Goal: Transaction & Acquisition: Purchase product/service

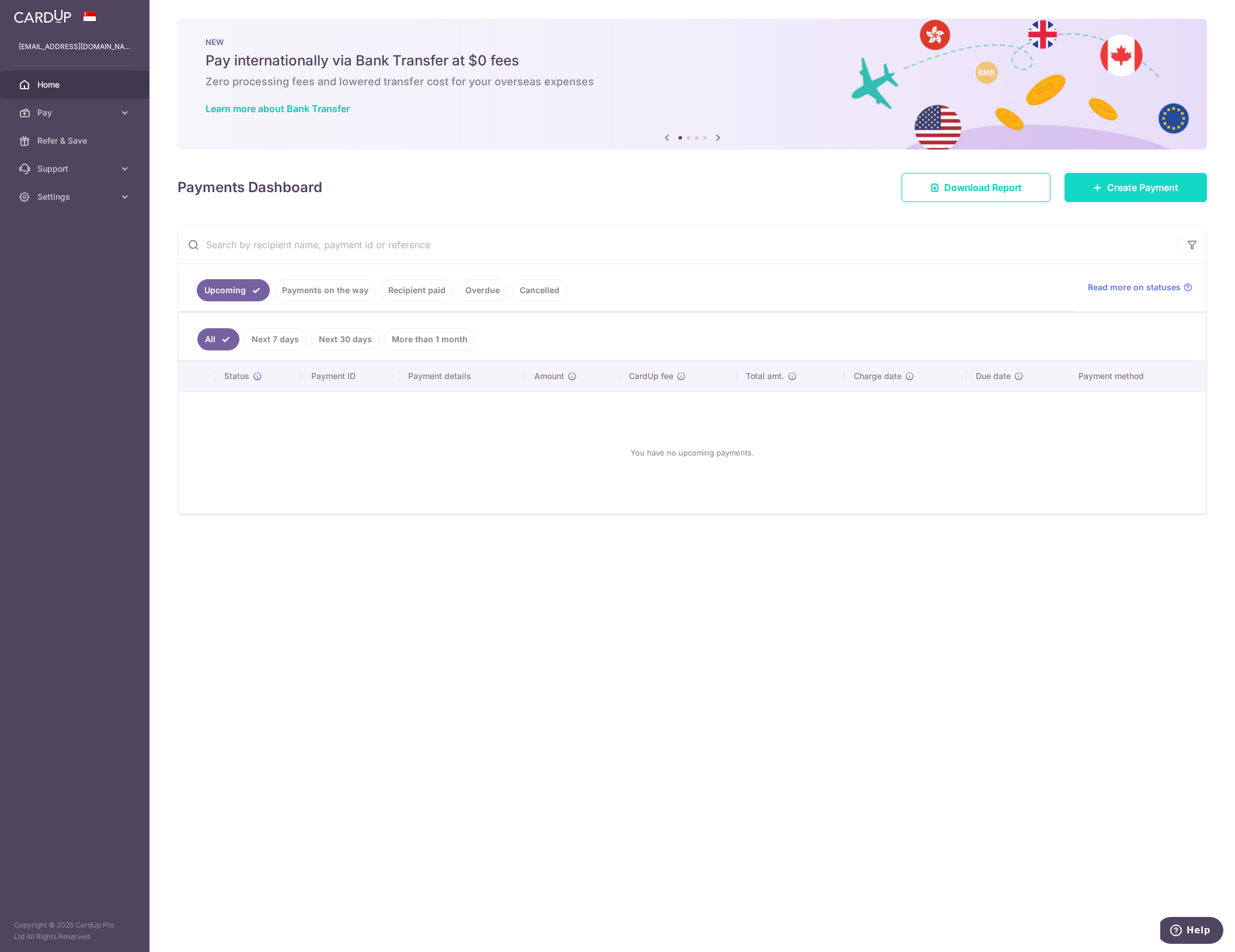
click at [1124, 199] on link "Create Payment" at bounding box center [1135, 187] width 142 height 29
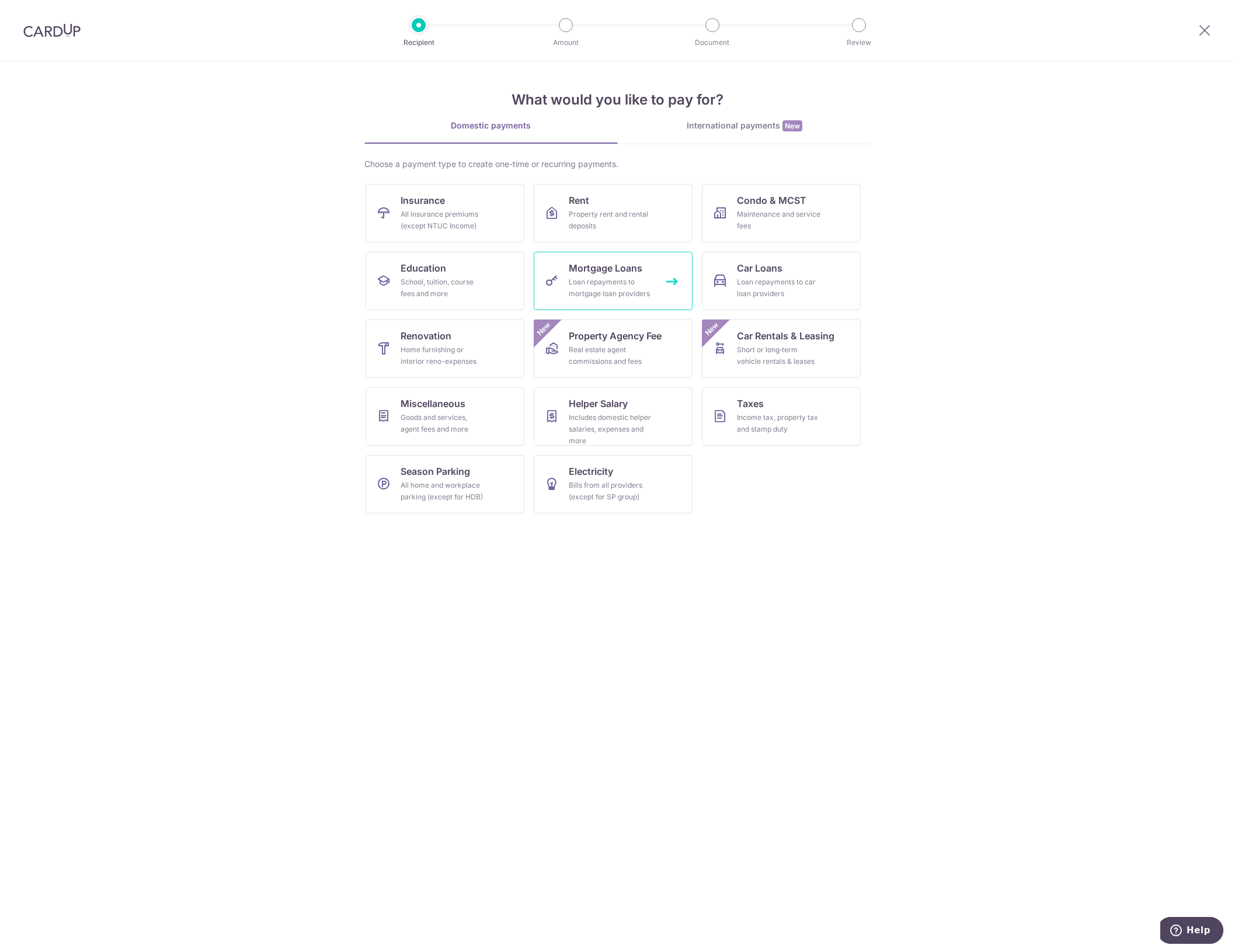
click at [566, 276] on link "Mortgage Loans Loan repayments to mortgage loan providers" at bounding box center [613, 281] width 159 height 59
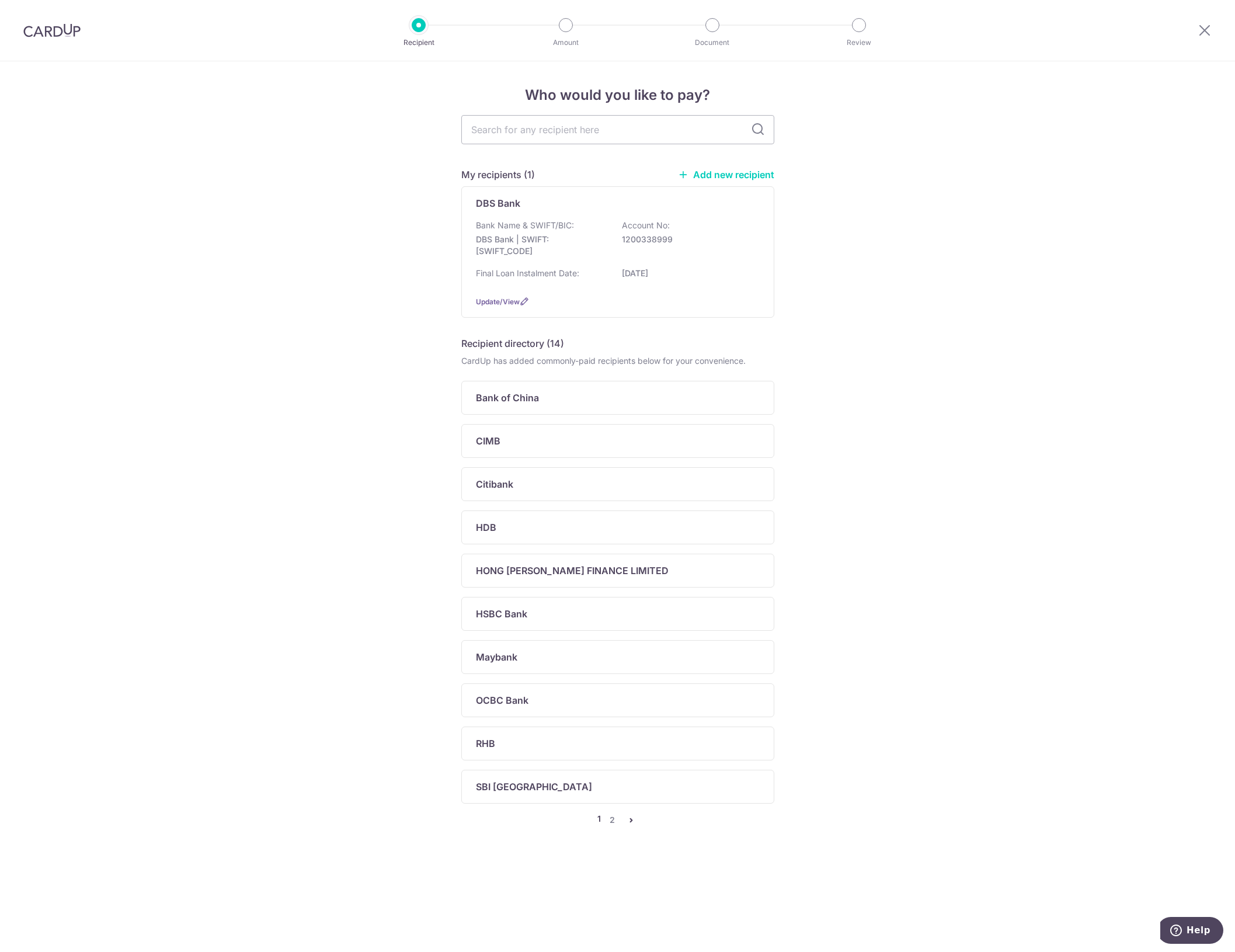
click at [708, 176] on link "Add new recipient" at bounding box center [726, 174] width 96 height 12
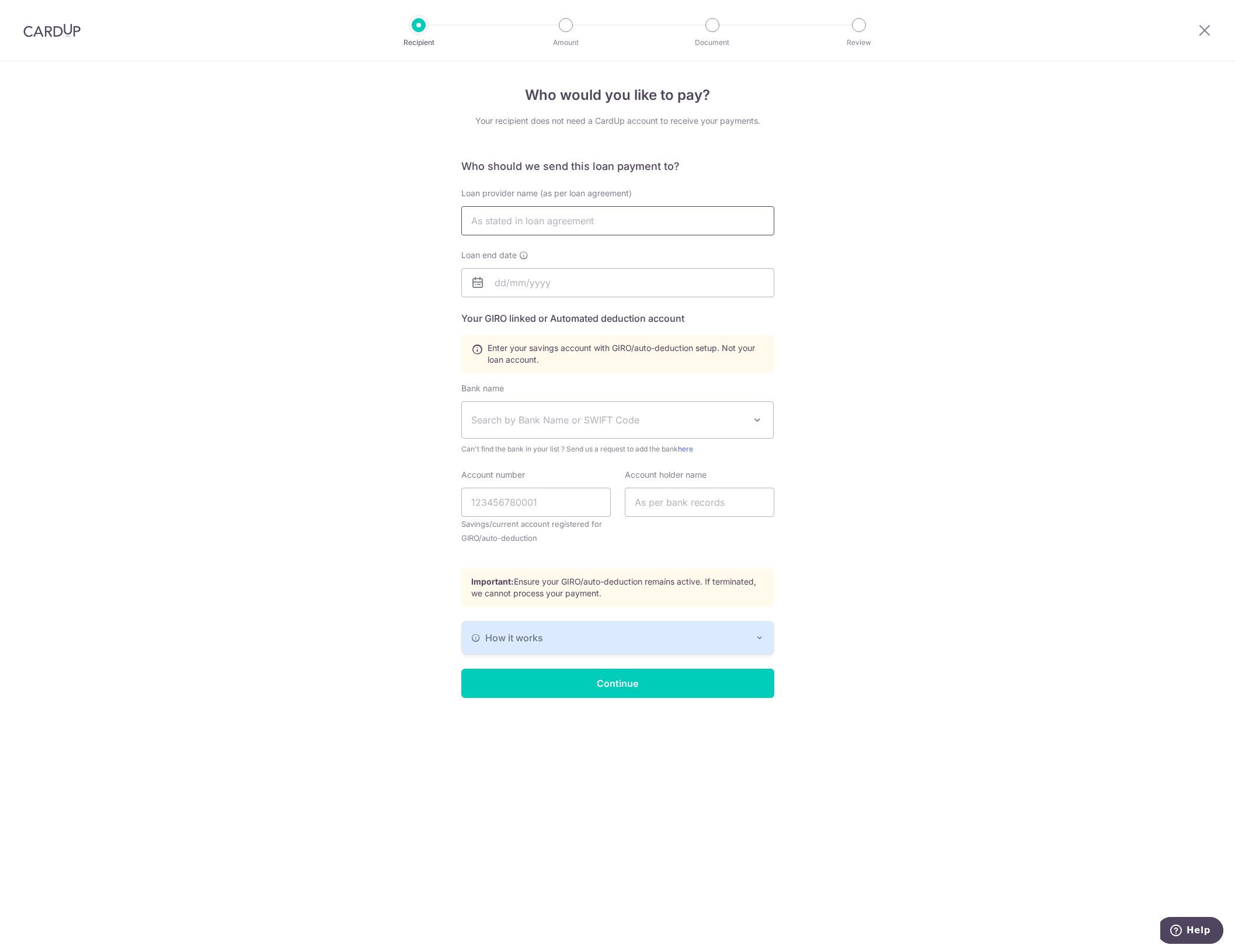
click at [597, 224] on input "text" at bounding box center [617, 221] width 313 height 29
type input "Maybank"
click at [518, 277] on input "text" at bounding box center [617, 282] width 313 height 29
click at [515, 430] on link "17" at bounding box center [508, 436] width 19 height 19
type input "[DATE]"
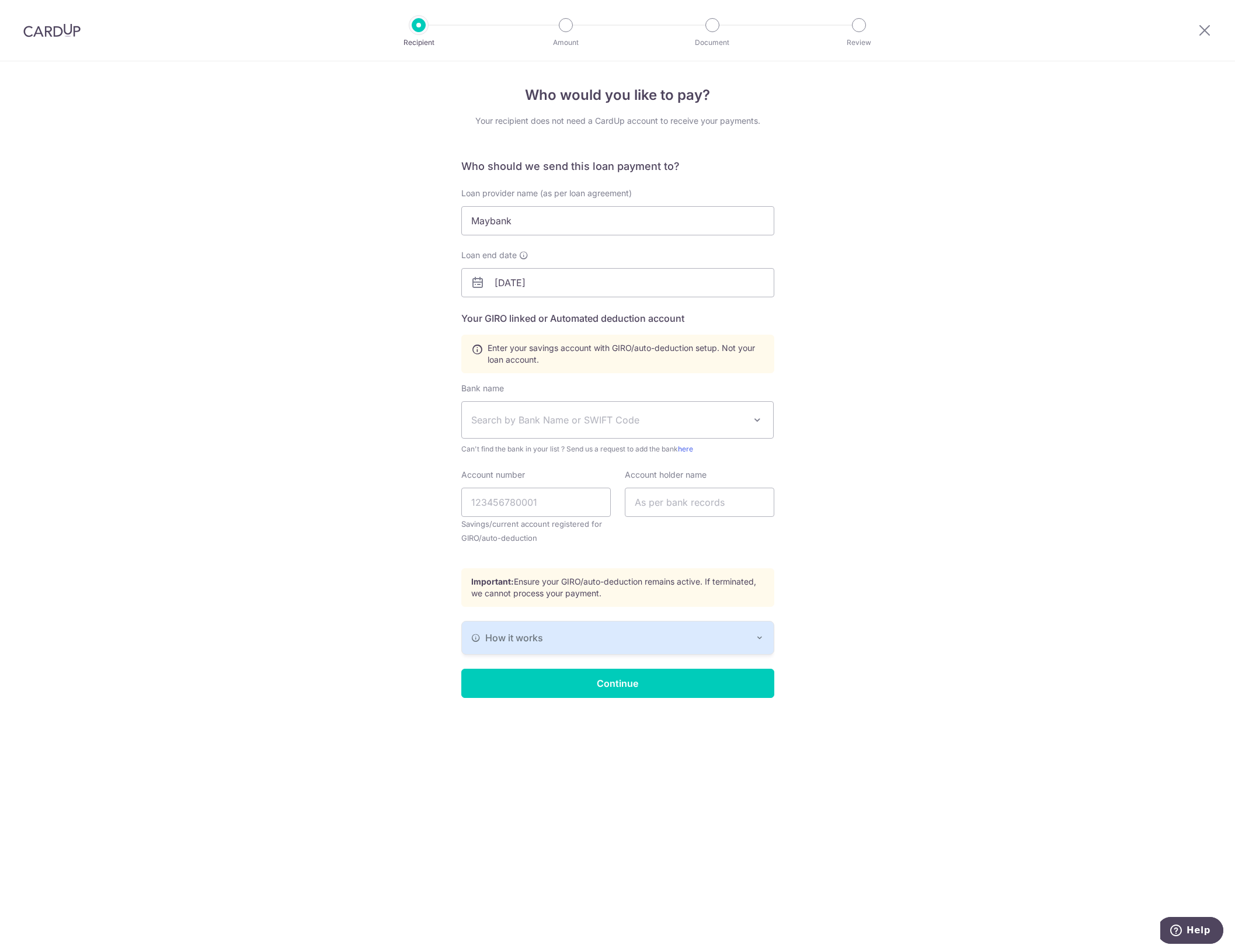
click at [565, 415] on span "Search by Bank Name or SWIFT Code" at bounding box center [608, 420] width 274 height 14
type input "maybank"
drag, startPoint x: 599, startPoint y: 491, endPoint x: 596, endPoint y: 530, distance: 39.1
select select "22900"
click at [550, 506] on input "Account number" at bounding box center [536, 502] width 150 height 29
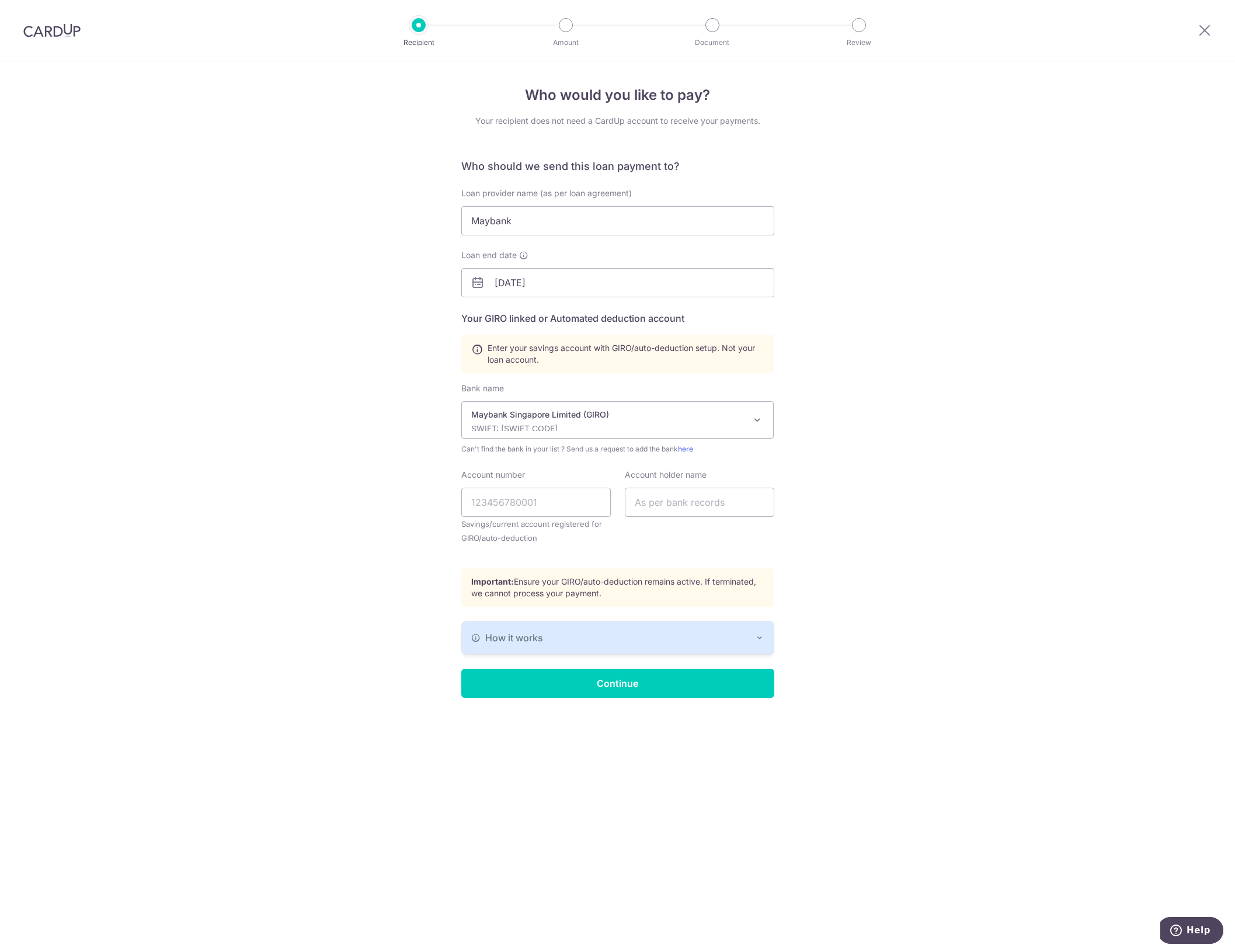
click at [902, 518] on div "Who would you like to pay? Your recipient does not need a CardUp account to rec…" at bounding box center [617, 507] width 1235 height 891
click at [763, 632] on button "How it works" at bounding box center [617, 637] width 312 height 33
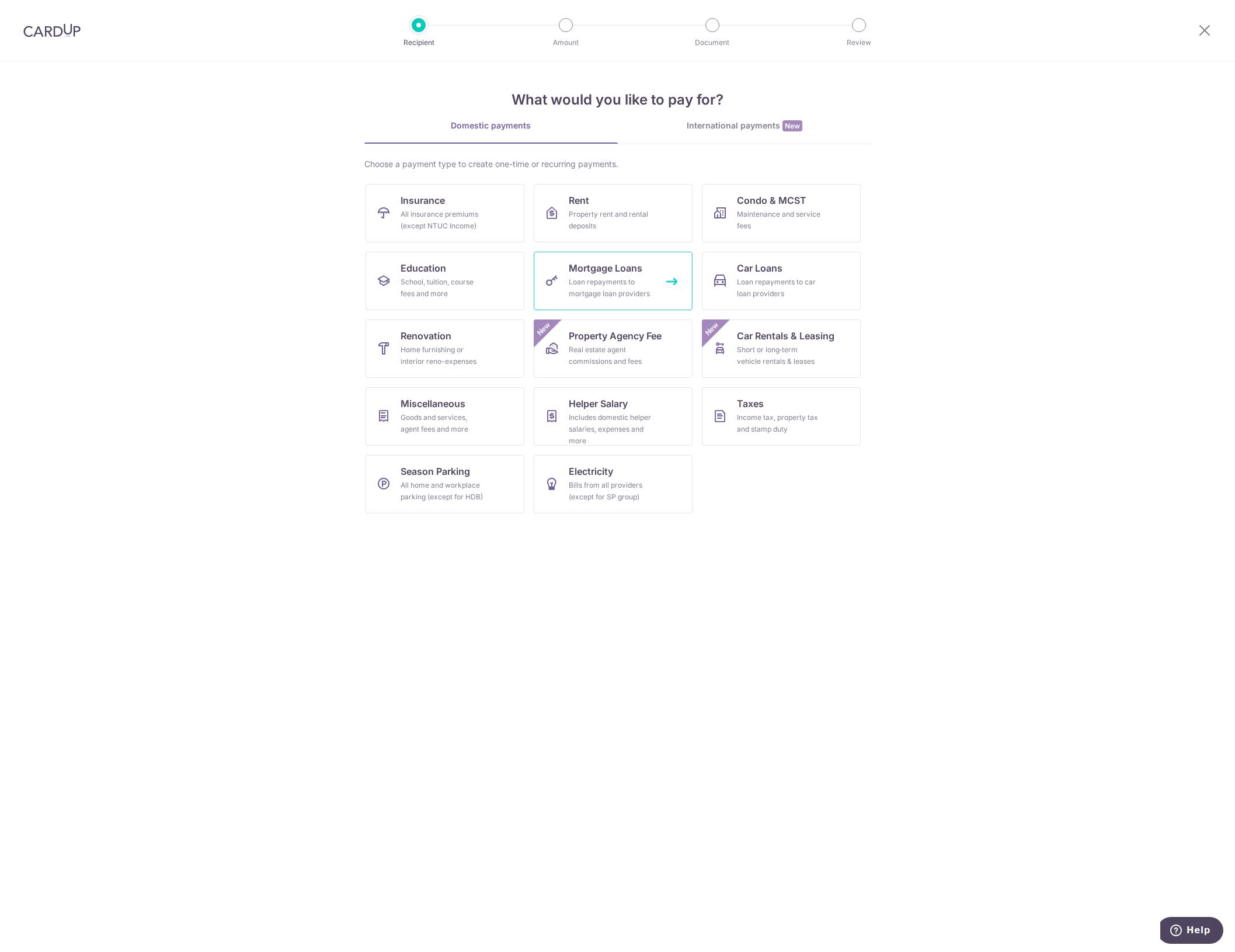
click at [637, 273] on span "Mortgage Loans" at bounding box center [605, 268] width 73 height 14
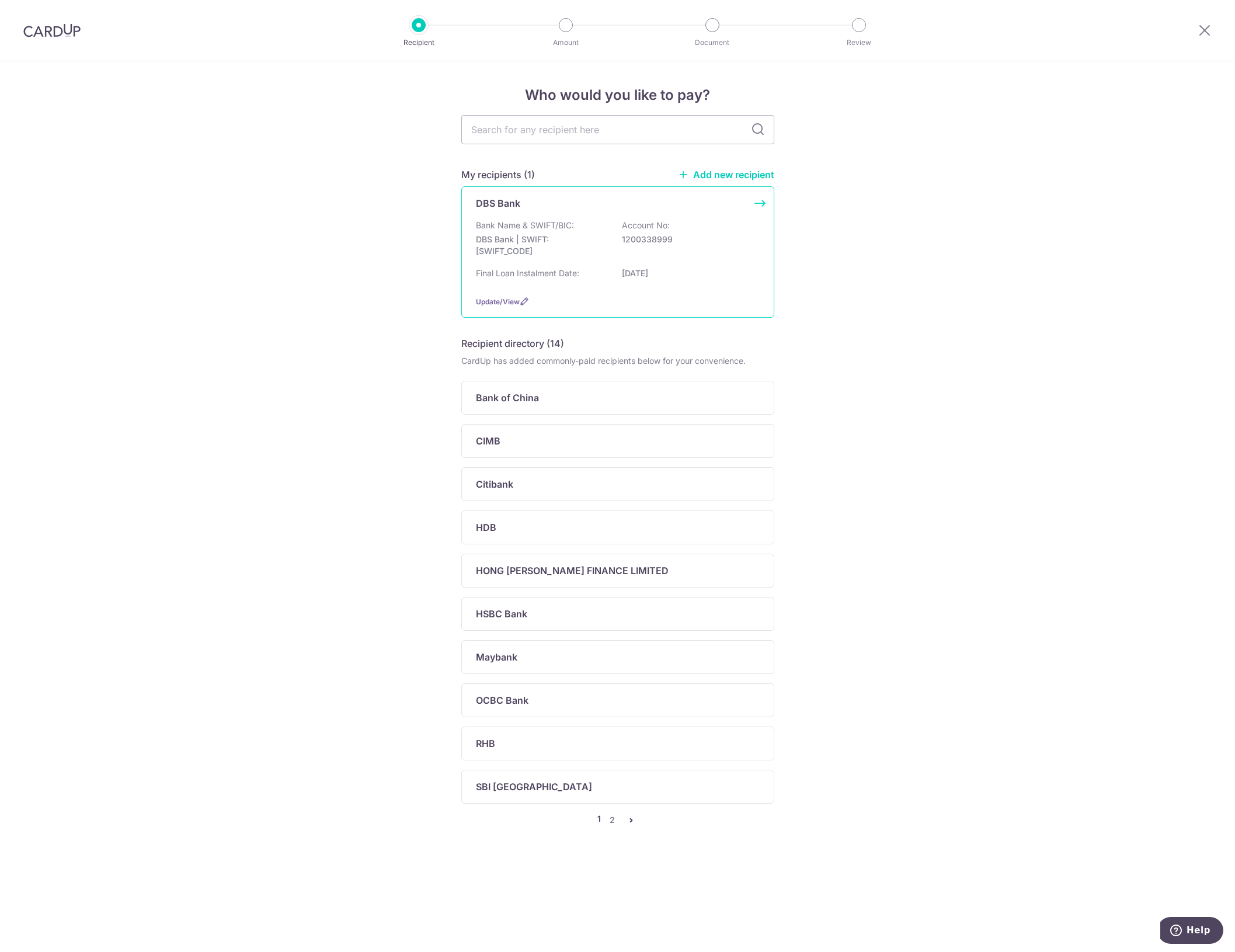
click at [647, 231] on div "Bank Name & SWIFT/BIC: DBS Bank | SWIFT: DBSSSGSGXXX Account No: 1200338999" at bounding box center [618, 241] width 284 height 43
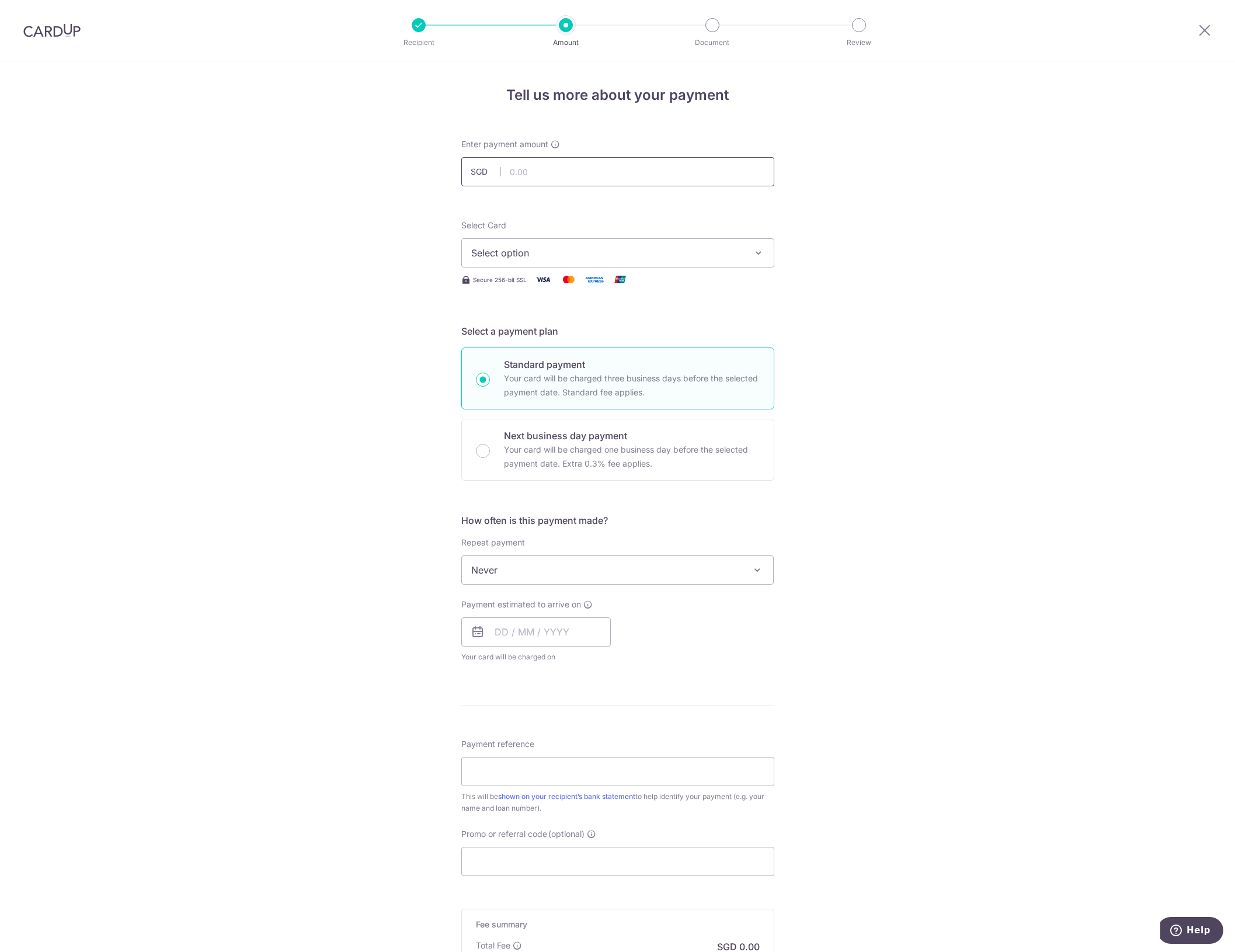
click at [613, 179] on input "text" at bounding box center [617, 171] width 313 height 29
click at [662, 579] on span "Never" at bounding box center [617, 569] width 312 height 28
click at [228, 444] on div "Tell us more about your payment Enter payment amount SGD Select Card Select opt…" at bounding box center [617, 590] width 1235 height 1056
click at [273, 307] on div "Tell us more about your payment Enter payment amount SGD Select Card Select opt…" at bounding box center [617, 590] width 1235 height 1056
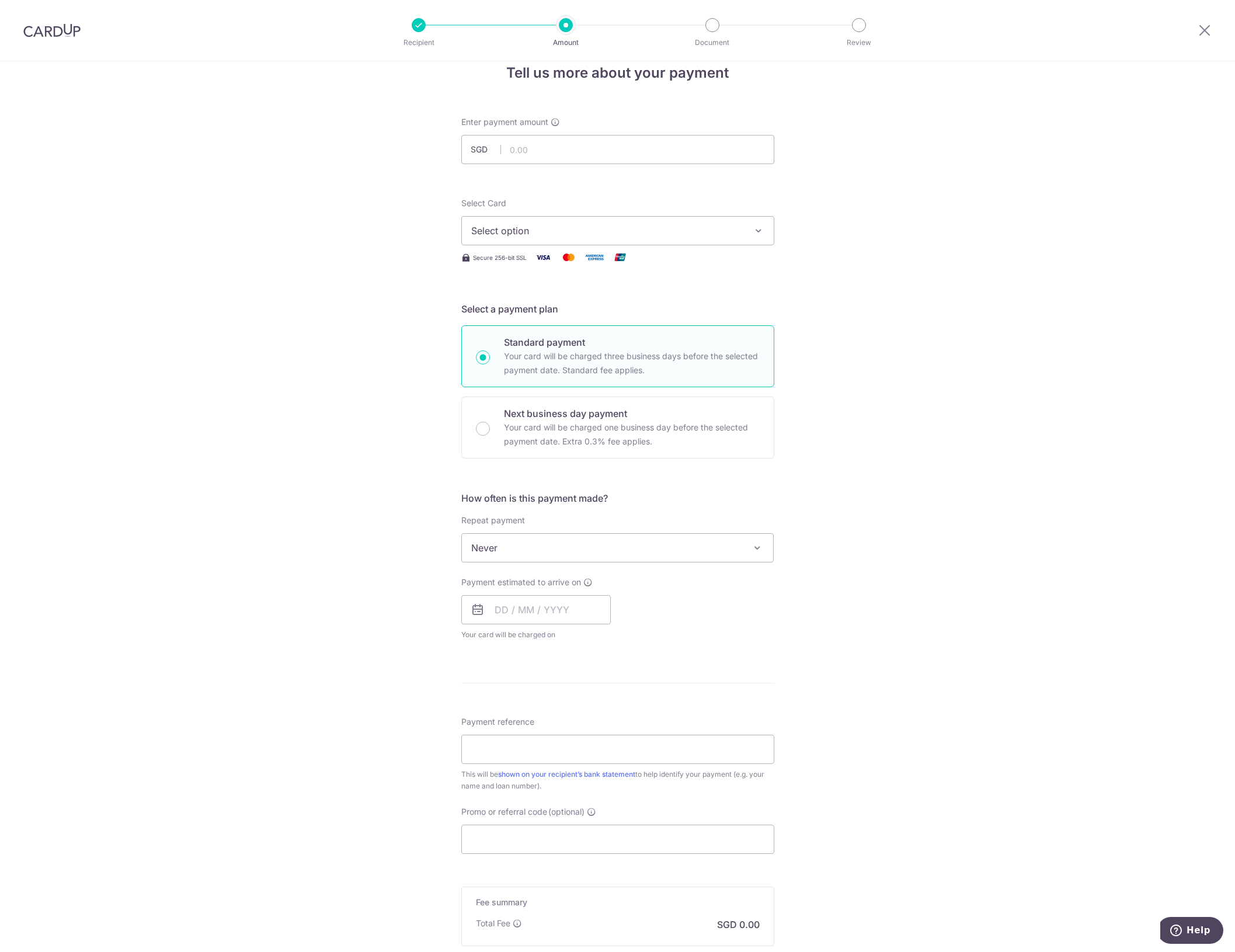
scroll to position [0, 0]
